Goal: Find specific page/section: Find specific page/section

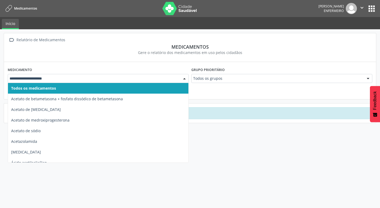
click at [184, 78] on div at bounding box center [185, 78] width 8 height 9
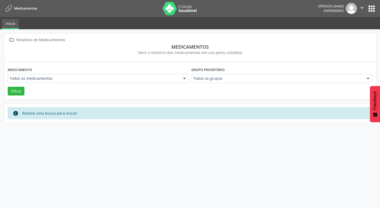
click at [373, 9] on button "apps" at bounding box center [371, 8] width 9 height 9
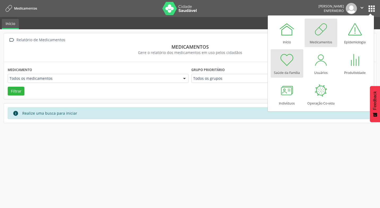
click at [286, 65] on div at bounding box center [287, 60] width 16 height 16
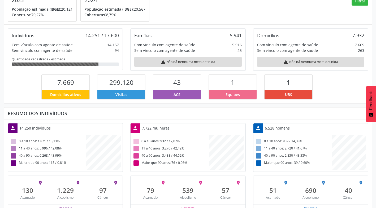
scroll to position [78, 0]
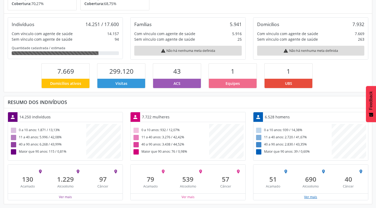
click at [315, 197] on button "Ver mais" at bounding box center [311, 196] width 14 height 5
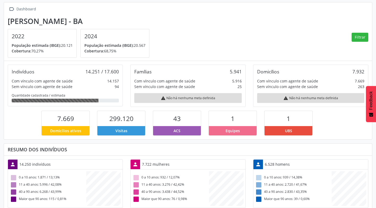
scroll to position [29, 0]
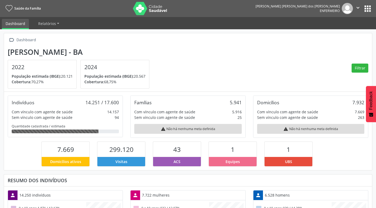
click at [357, 7] on icon "" at bounding box center [358, 8] width 6 height 6
click at [336, 35] on link "Sair" at bounding box center [344, 32] width 37 height 7
